Goal: Task Accomplishment & Management: Complete application form

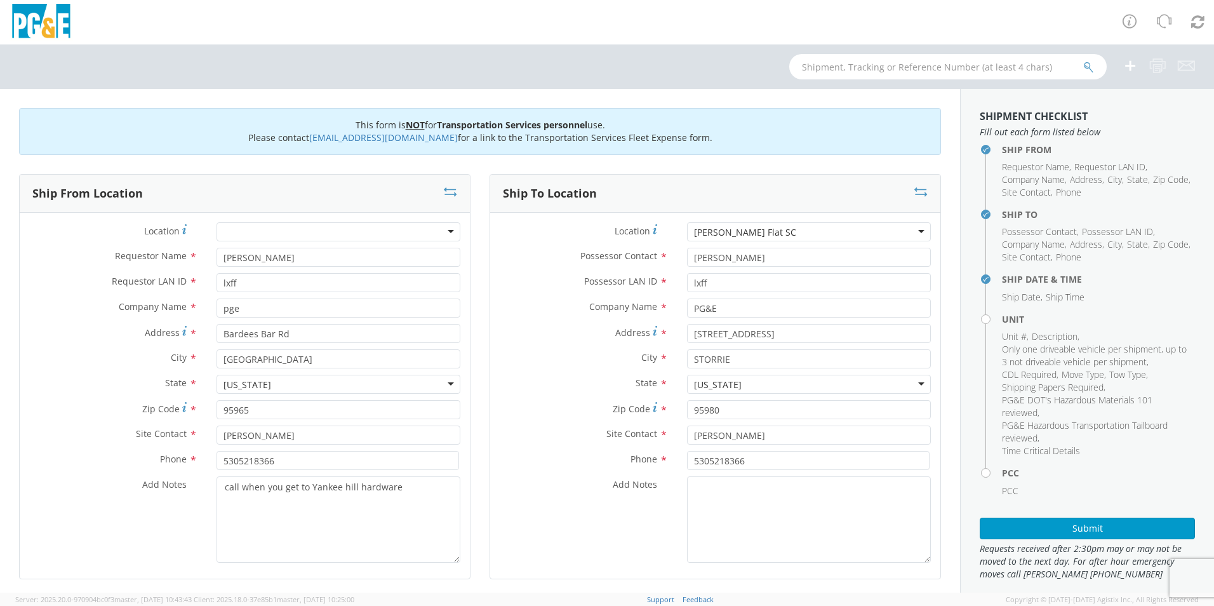
scroll to position [637, 0]
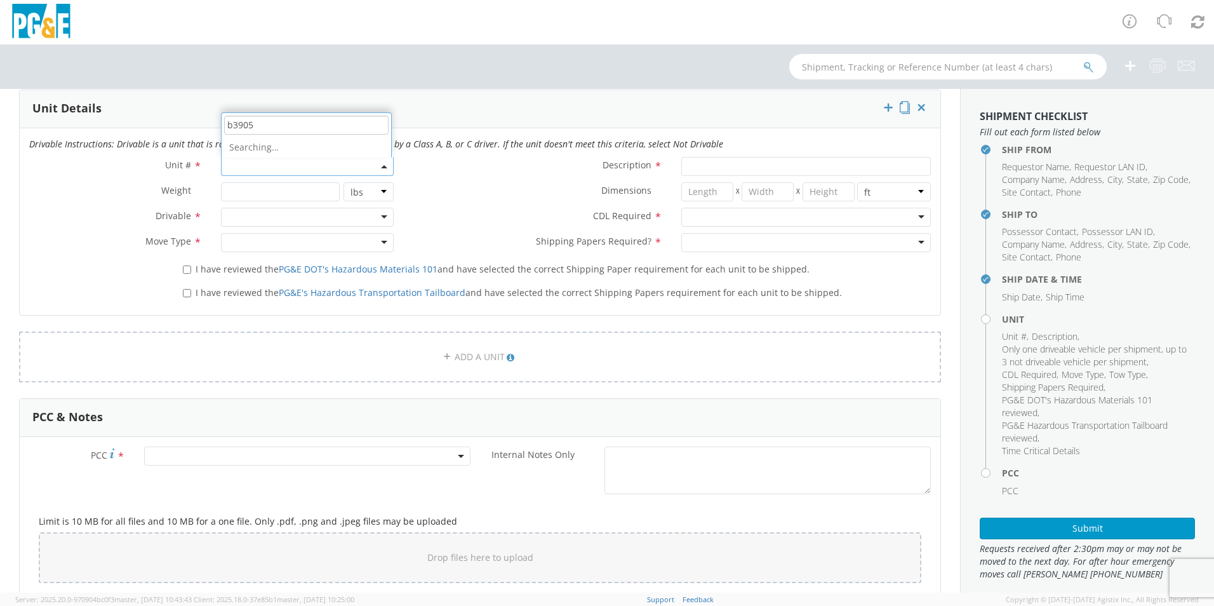
type input "b39050"
type input "EQ; GRADER"
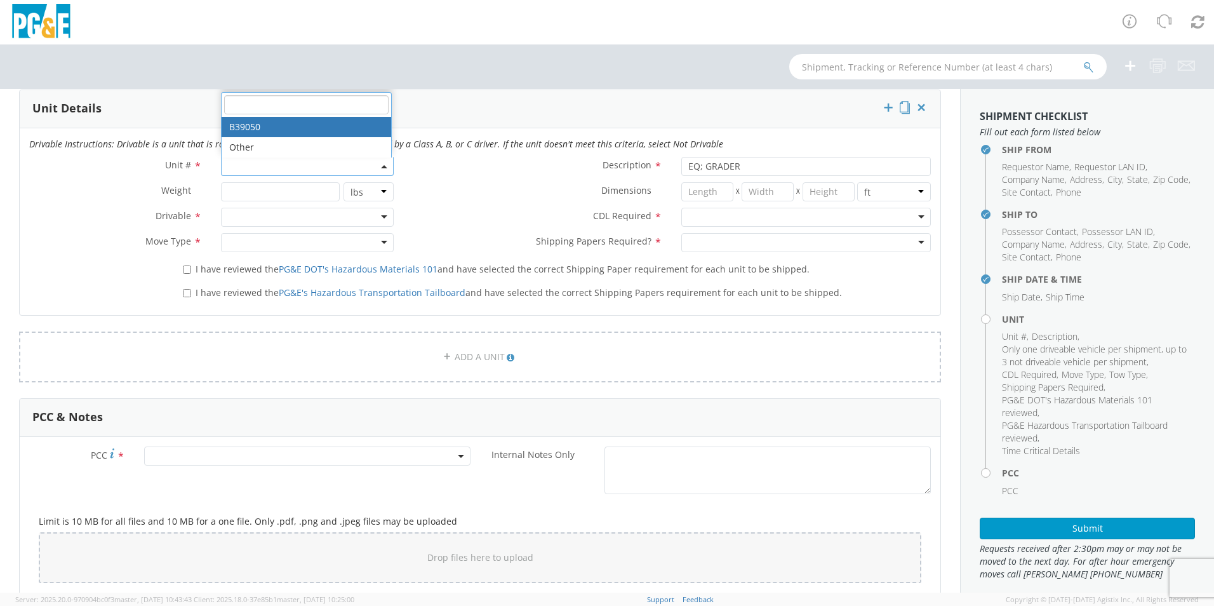
select select "B39050"
select select "? object:null ?"
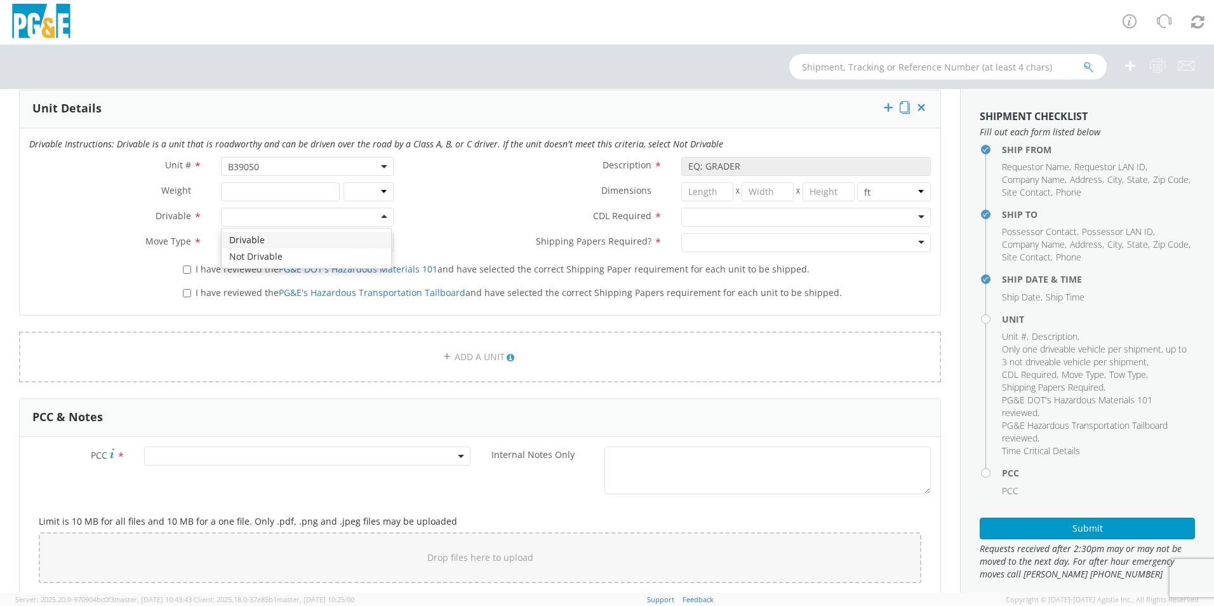
click at [381, 218] on div at bounding box center [307, 217] width 173 height 19
click at [379, 243] on div at bounding box center [307, 242] width 173 height 19
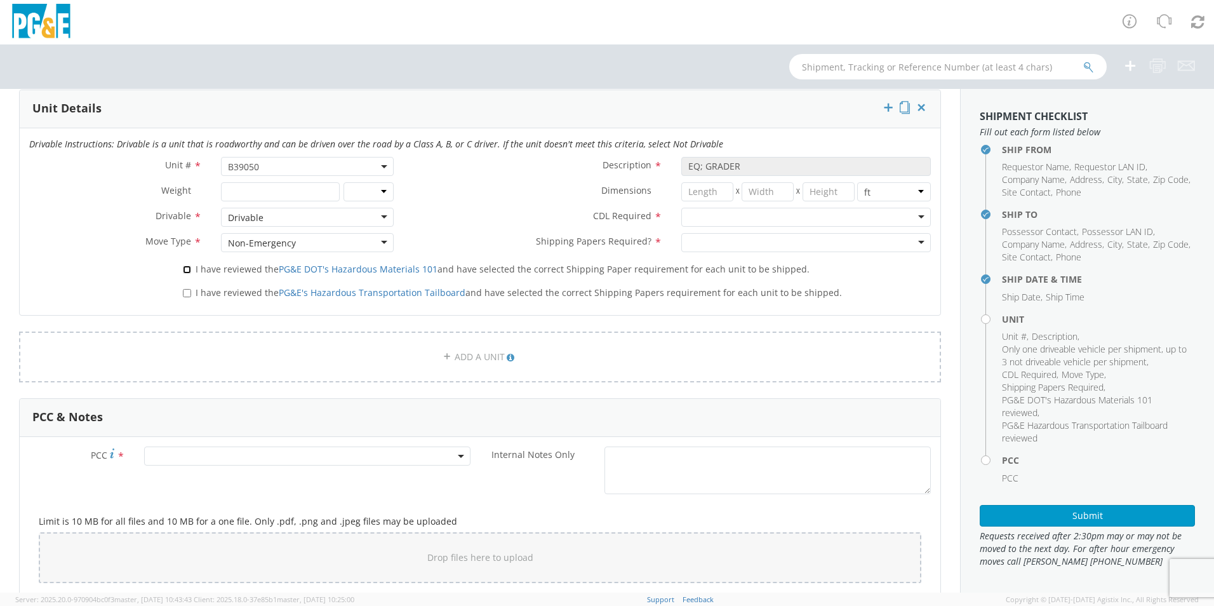
drag, startPoint x: 182, startPoint y: 269, endPoint x: 183, endPoint y: 281, distance: 12.1
click at [183, 270] on input "I have reviewed the PG&E DOT's Hazardous Materials 101 and have selected the co…" at bounding box center [187, 269] width 8 height 8
checkbox input "true"
click at [186, 293] on input "I have reviewed the PG&E's Hazardous Transportation Tailboard and have selected…" at bounding box center [187, 293] width 8 height 8
checkbox input "true"
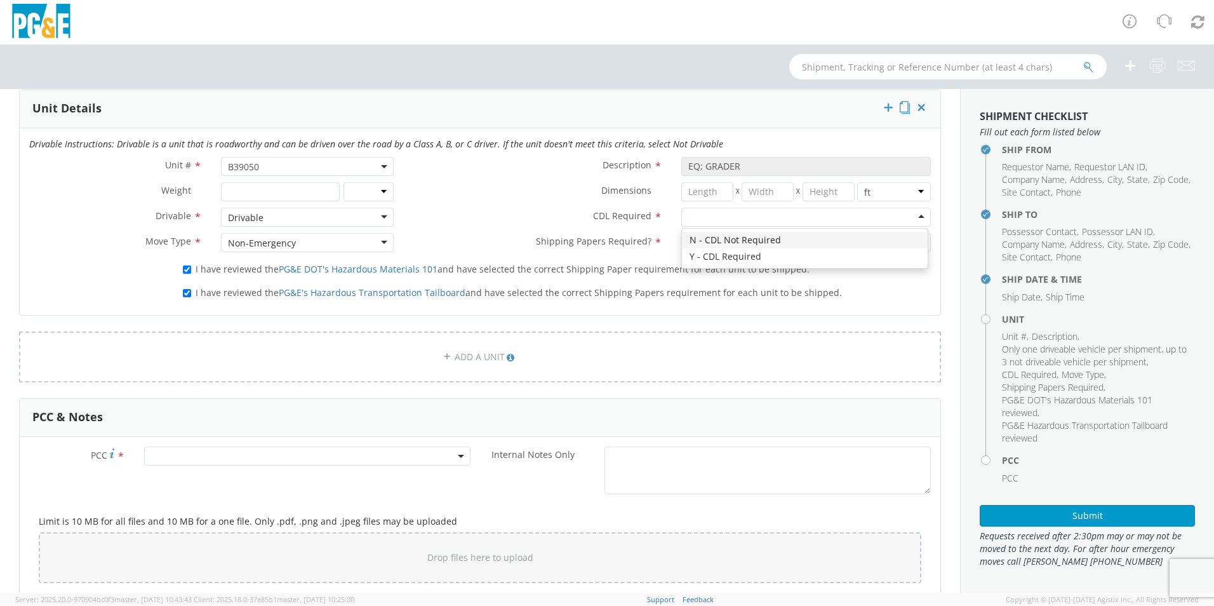
click at [911, 218] on div at bounding box center [806, 217] width 250 height 19
click at [907, 245] on div at bounding box center [806, 242] width 250 height 19
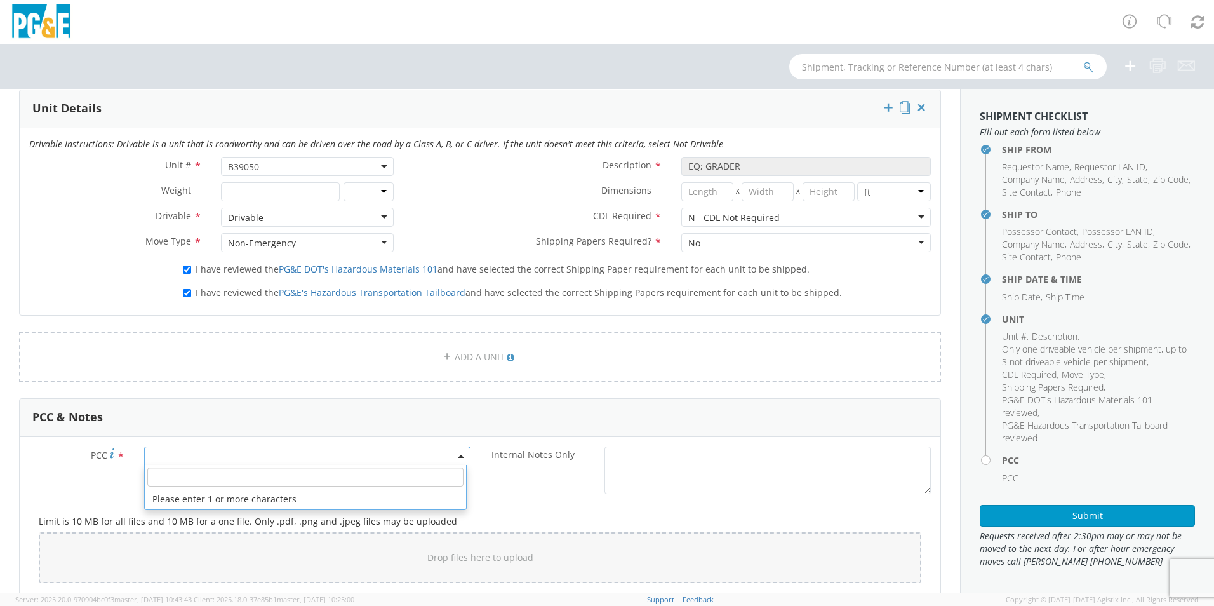
click at [271, 452] on span at bounding box center [307, 455] width 326 height 19
click at [246, 479] on input "number" at bounding box center [305, 476] width 316 height 19
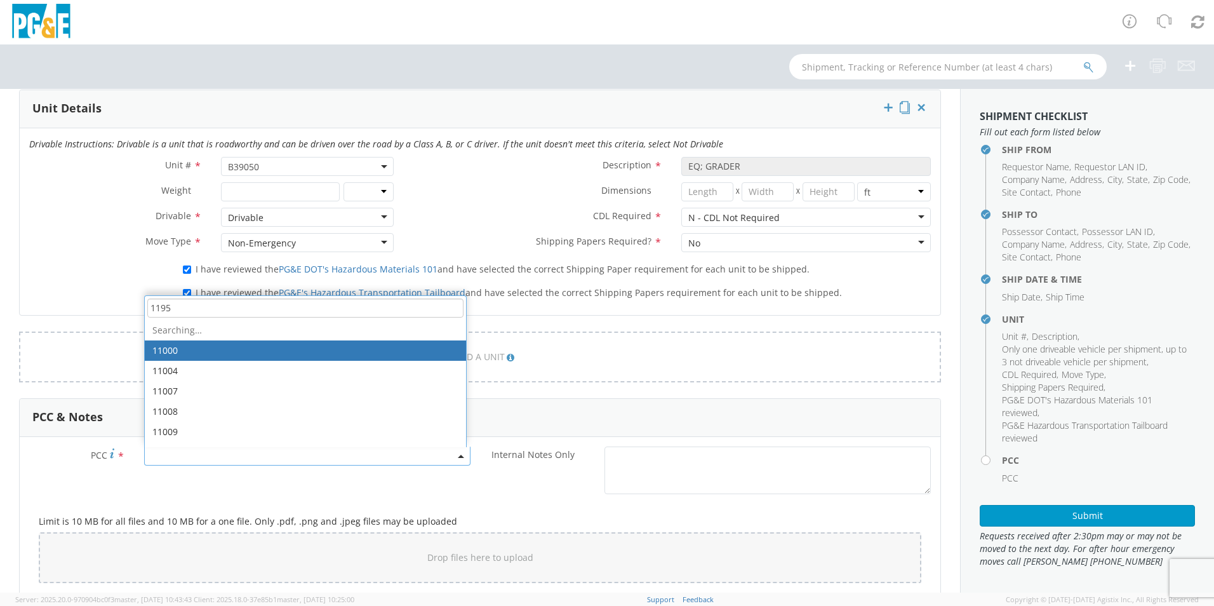
type input "11957"
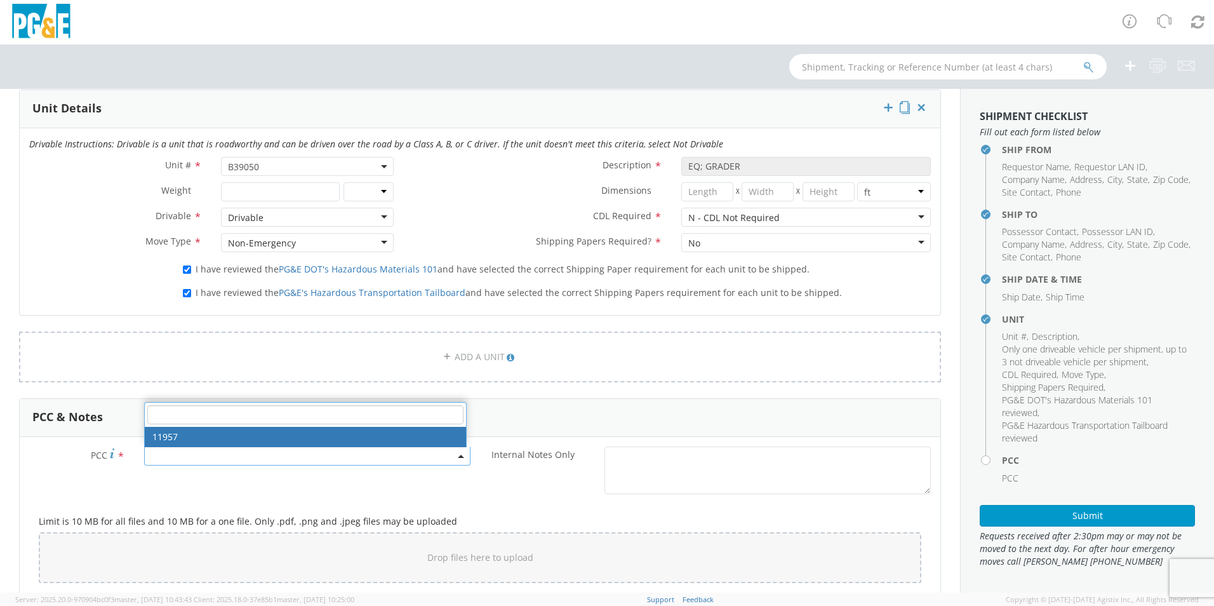
select select "11957"
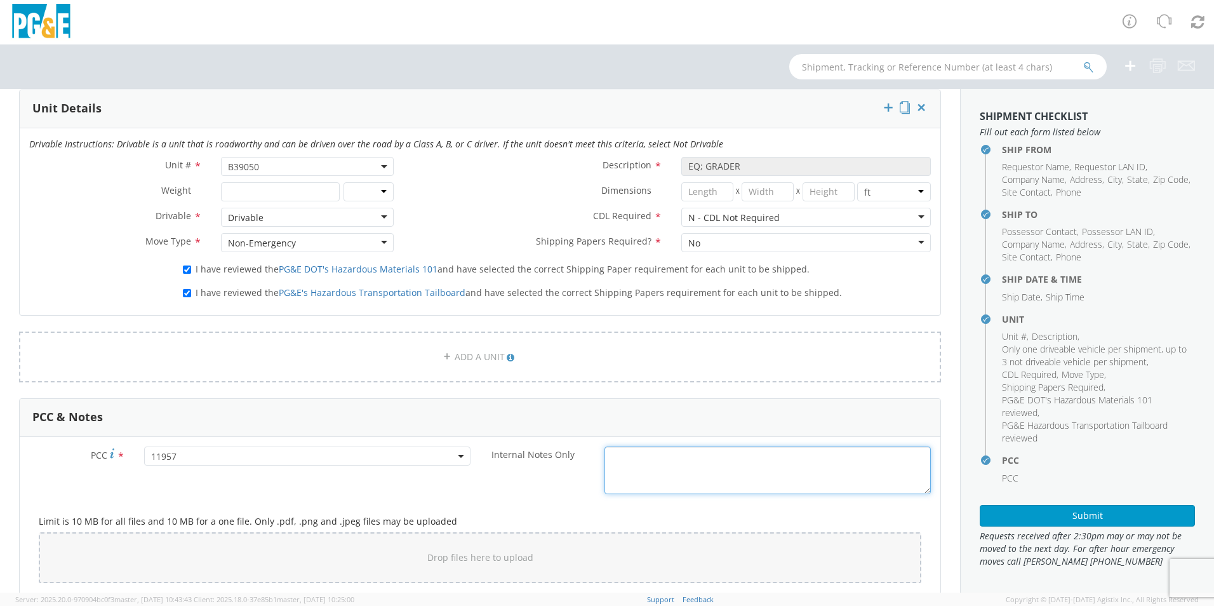
click at [674, 461] on textarea "Internal Notes Only *" at bounding box center [767, 470] width 326 height 48
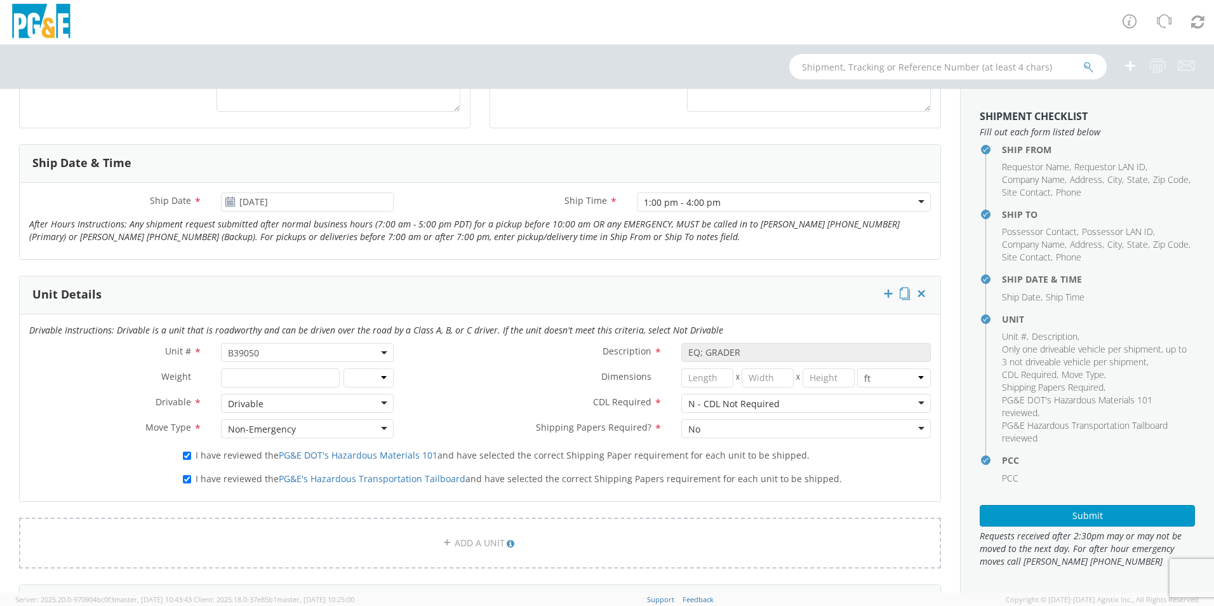
scroll to position [283, 0]
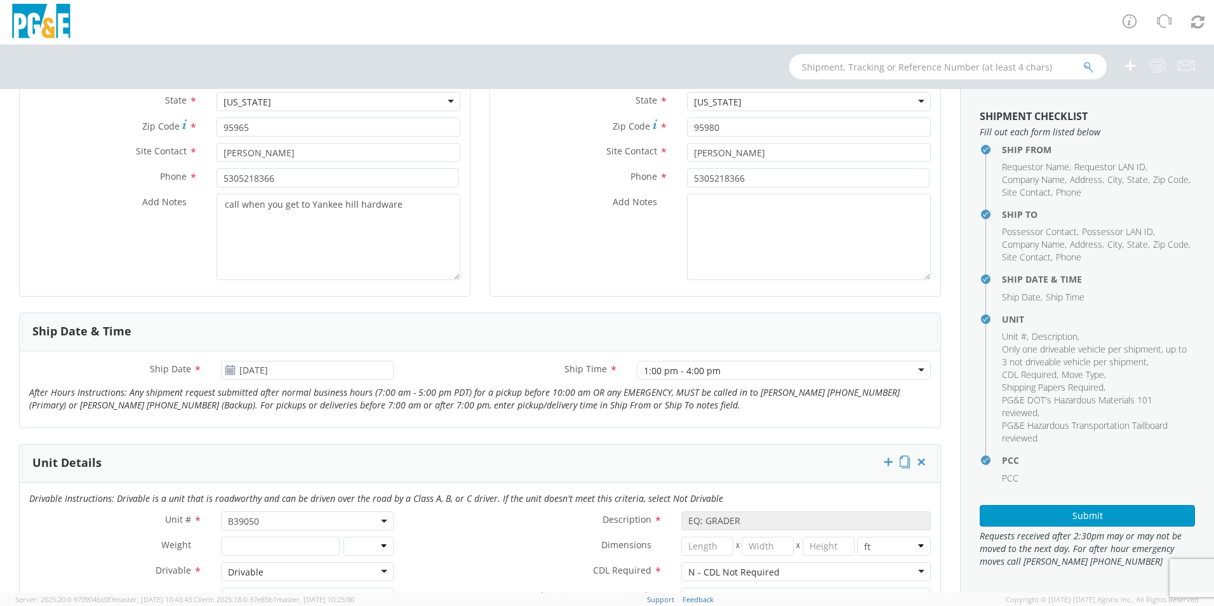
type textarea "grader does not go in reverse"
click at [231, 370] on use at bounding box center [229, 369] width 9 height 9
click at [228, 372] on use at bounding box center [229, 369] width 9 height 9
click at [230, 370] on use at bounding box center [229, 369] width 9 height 9
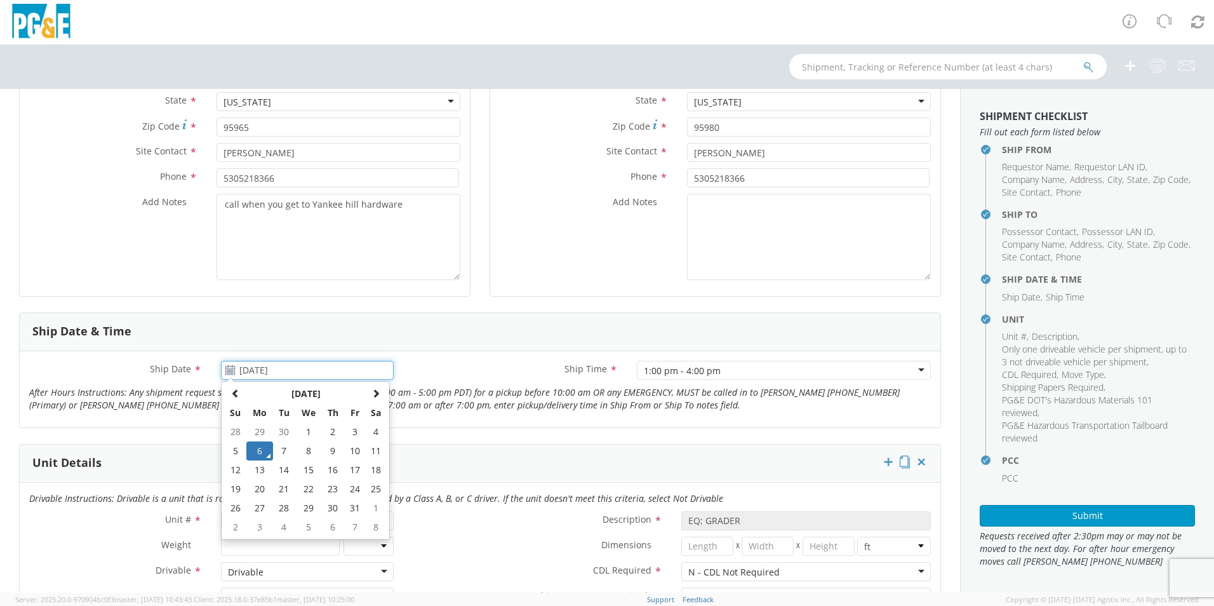
click at [289, 371] on input "[DATE]" at bounding box center [307, 370] width 173 height 19
click at [280, 449] on td "7" at bounding box center [284, 450] width 22 height 19
type input "[DATE]"
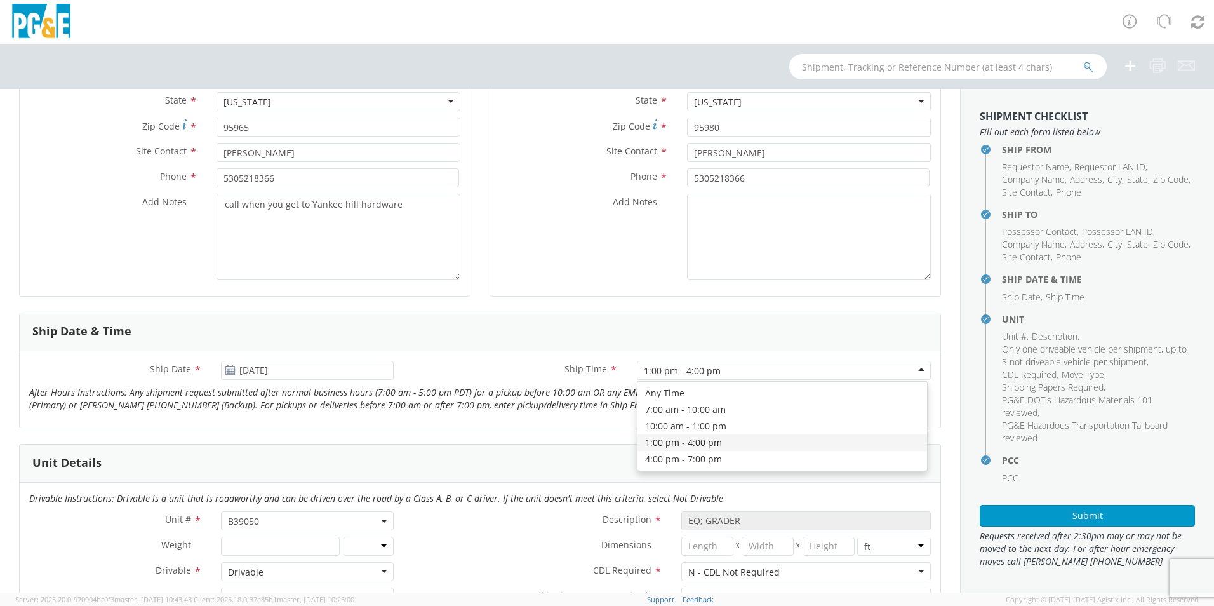
click at [914, 370] on div "1:00 pm - 4:00 pm" at bounding box center [784, 370] width 294 height 19
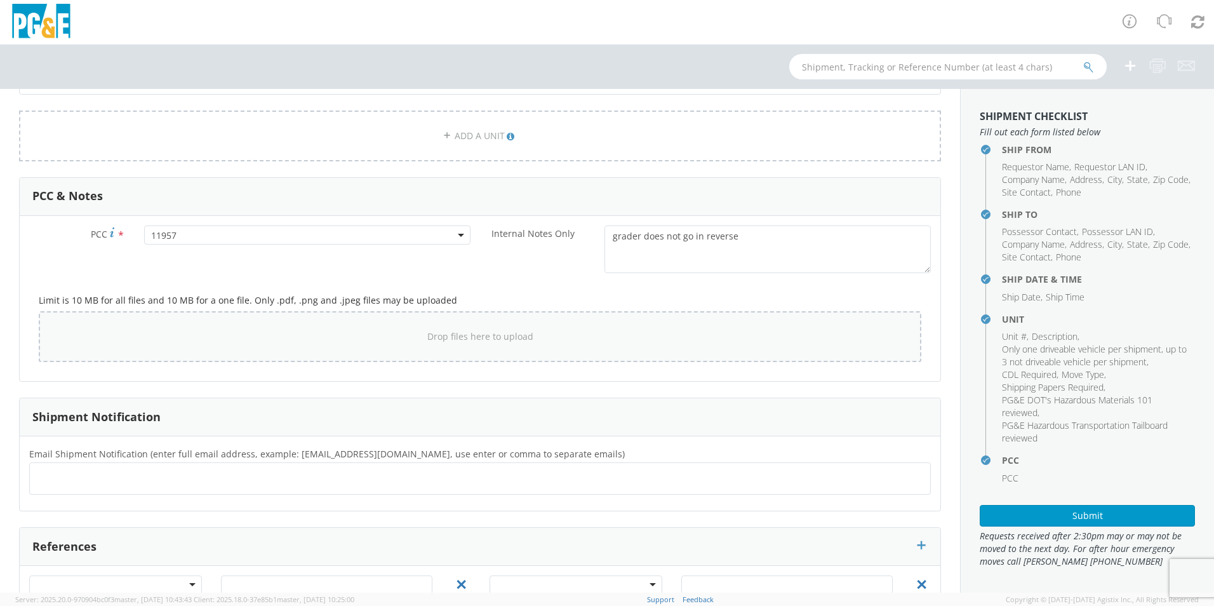
scroll to position [917, 0]
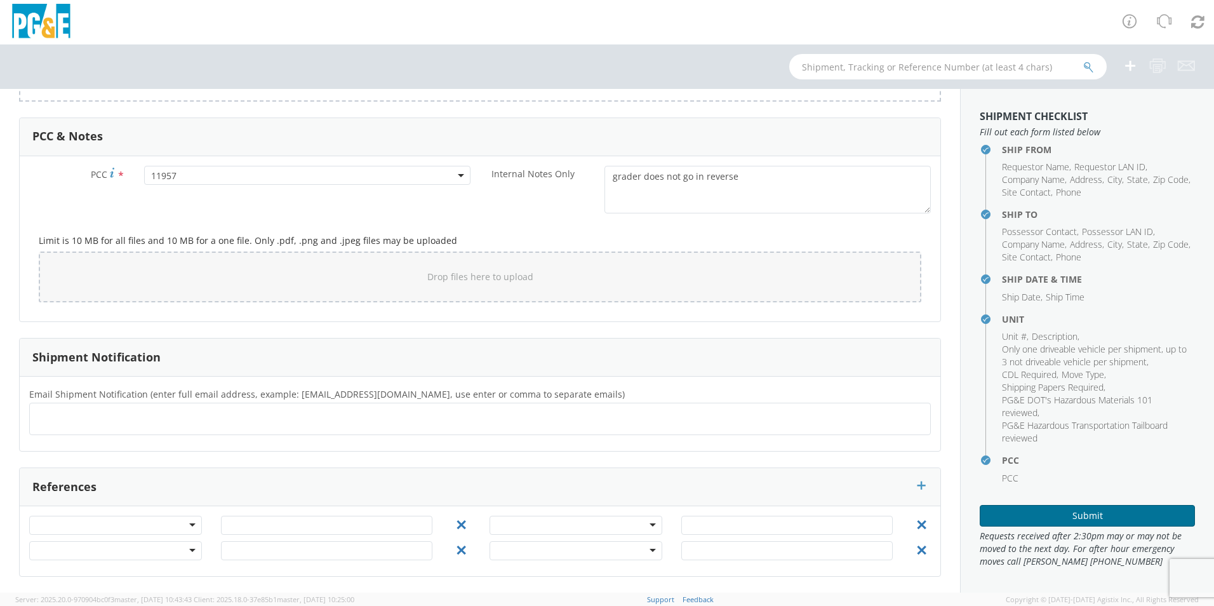
click at [1012, 512] on button "Submit" at bounding box center [1087, 516] width 215 height 22
